Goal: Check status: Check status

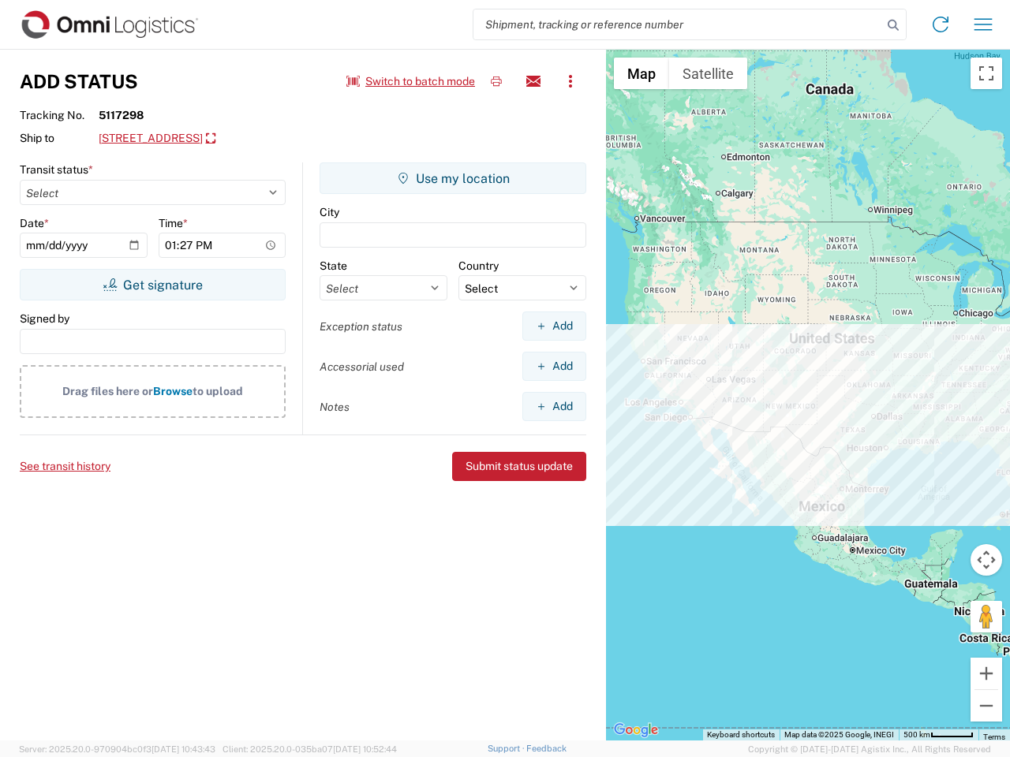
click at [677, 24] on input "search" at bounding box center [677, 24] width 409 height 30
click at [893, 25] on icon at bounding box center [893, 25] width 22 height 22
click at [940, 24] on icon at bounding box center [939, 24] width 25 height 25
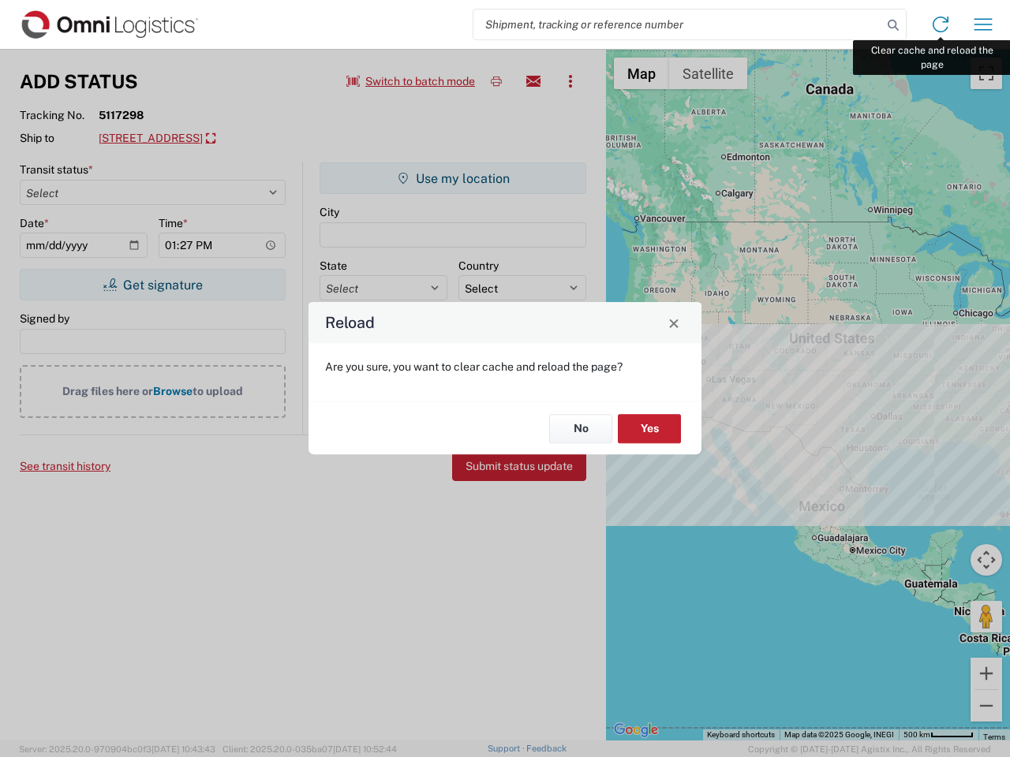
click at [983, 24] on div "Reload Are you sure, you want to clear cache and reload the page? No Yes" at bounding box center [505, 378] width 1010 height 757
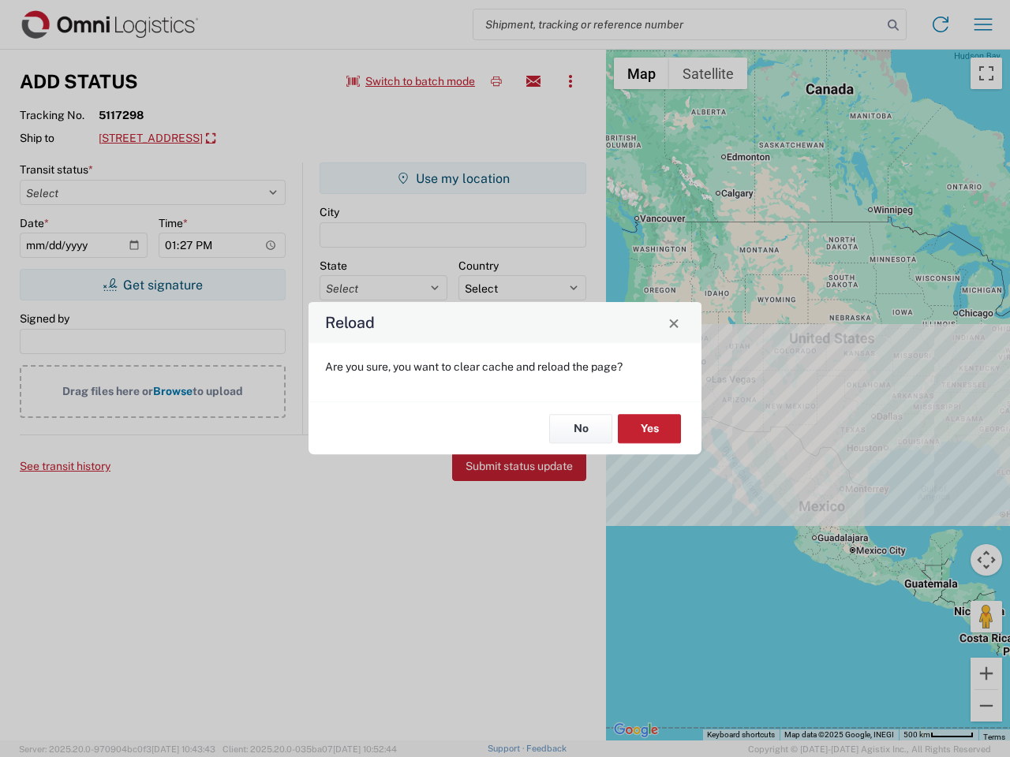
click at [411, 81] on div "Reload Are you sure, you want to clear cache and reload the page? No Yes" at bounding box center [505, 378] width 1010 height 757
click at [496, 81] on div "Reload Are you sure, you want to clear cache and reload the page? No Yes" at bounding box center [505, 378] width 1010 height 757
click at [533, 81] on div "Reload Are you sure, you want to clear cache and reload the page? No Yes" at bounding box center [505, 378] width 1010 height 757
click at [570, 81] on div "Reload Are you sure, you want to clear cache and reload the page? No Yes" at bounding box center [505, 378] width 1010 height 757
click at [241, 139] on div "Reload Are you sure, you want to clear cache and reload the page? No Yes" at bounding box center [505, 378] width 1010 height 757
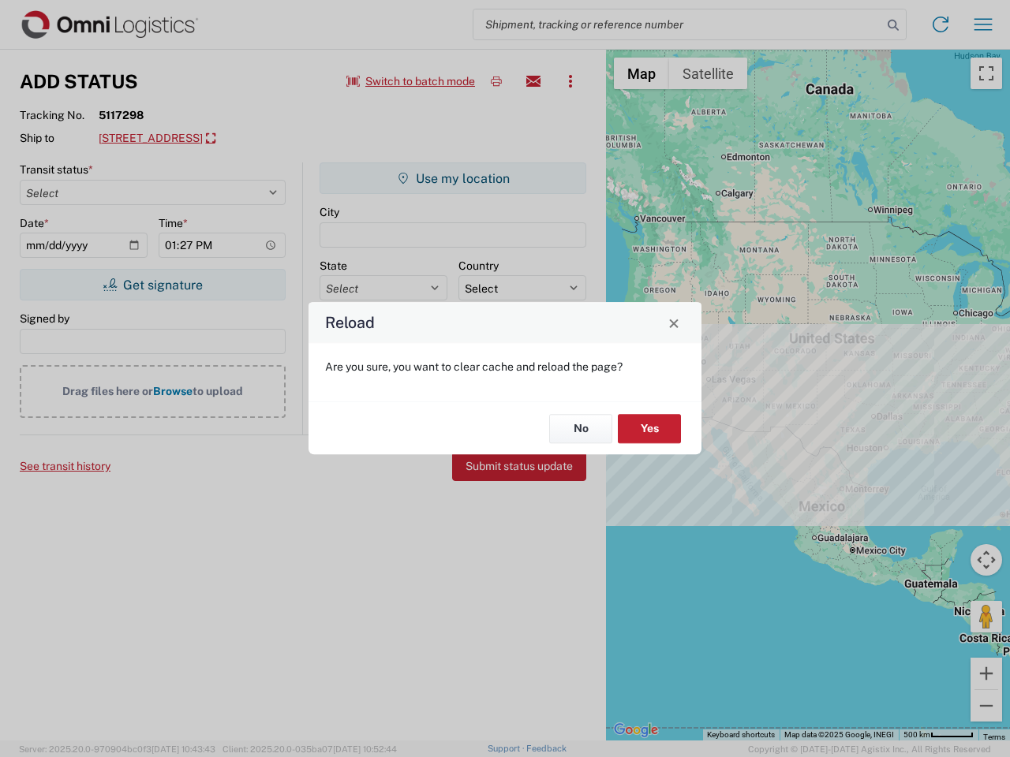
click at [152, 285] on div "Reload Are you sure, you want to clear cache and reload the page? No Yes" at bounding box center [505, 378] width 1010 height 757
